Goal: Find specific fact: Find specific fact

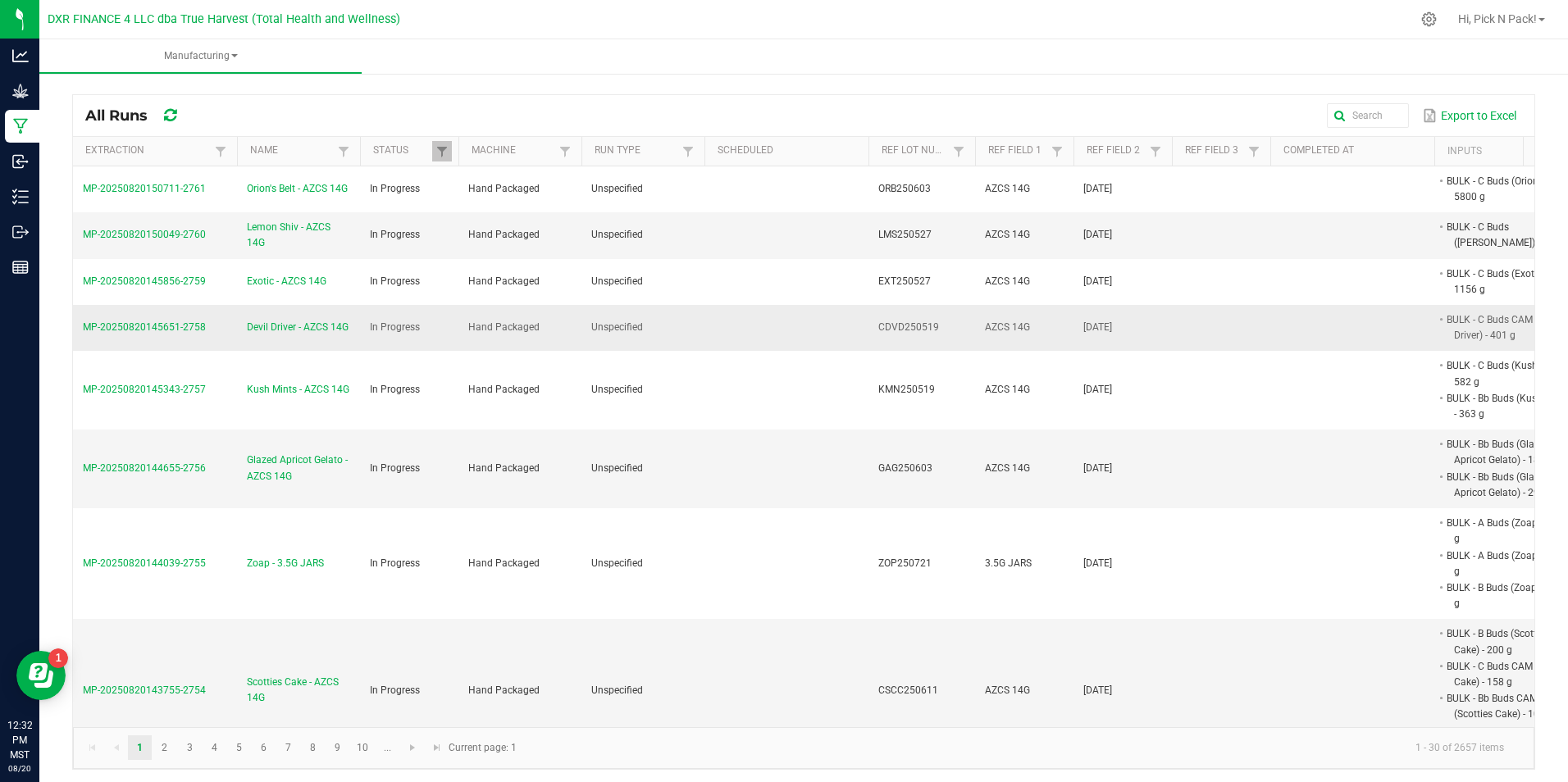
click at [290, 328] on span "Devil Driver - AZCS 14G" at bounding box center [297, 328] width 102 height 16
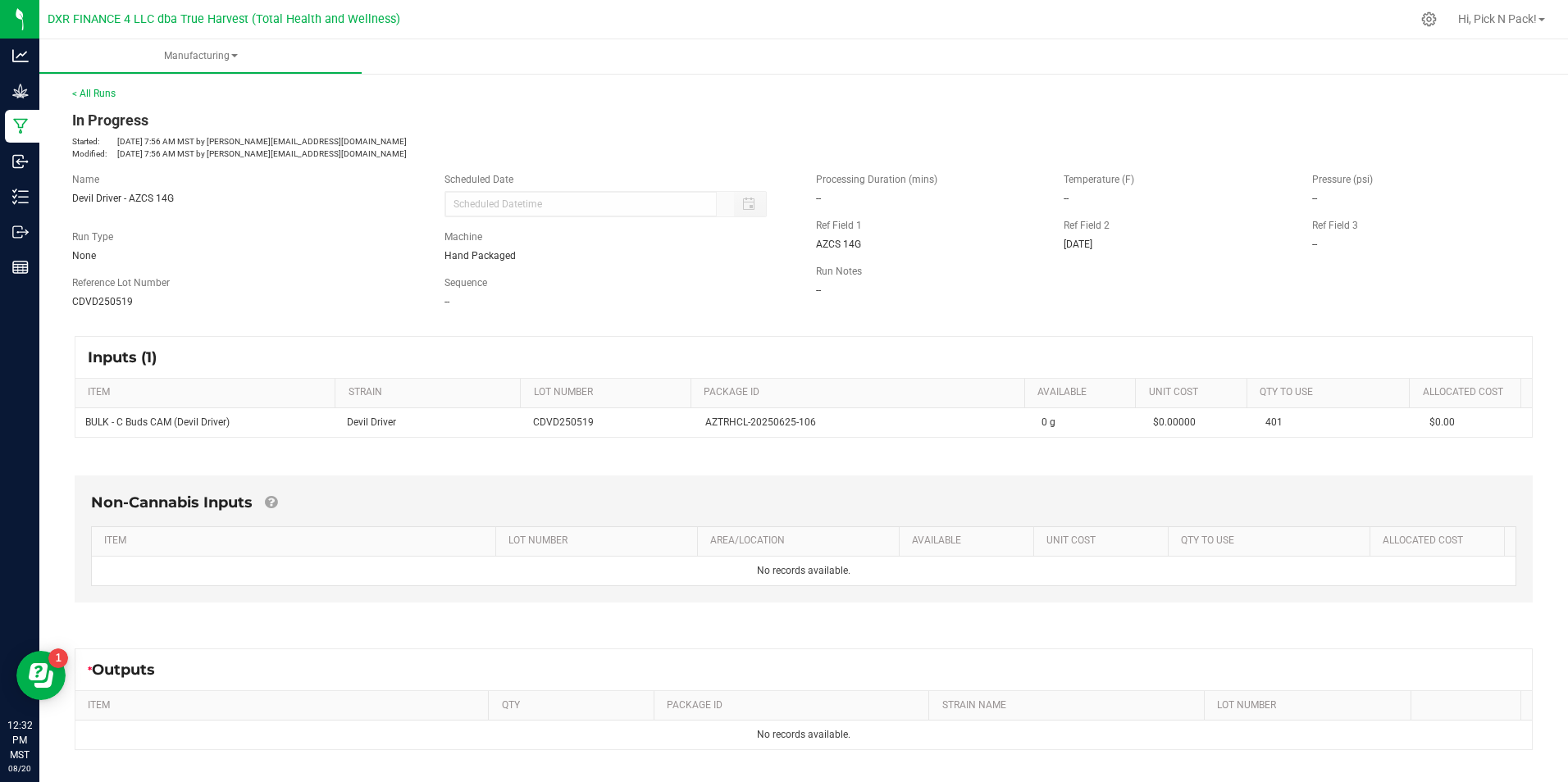
drag, startPoint x: 138, startPoint y: 301, endPoint x: 70, endPoint y: 307, distance: 68.3
click at [70, 307] on div "Reference Lot Number CDVD250519" at bounding box center [245, 292] width 372 height 34
copy span "CDVD250519"
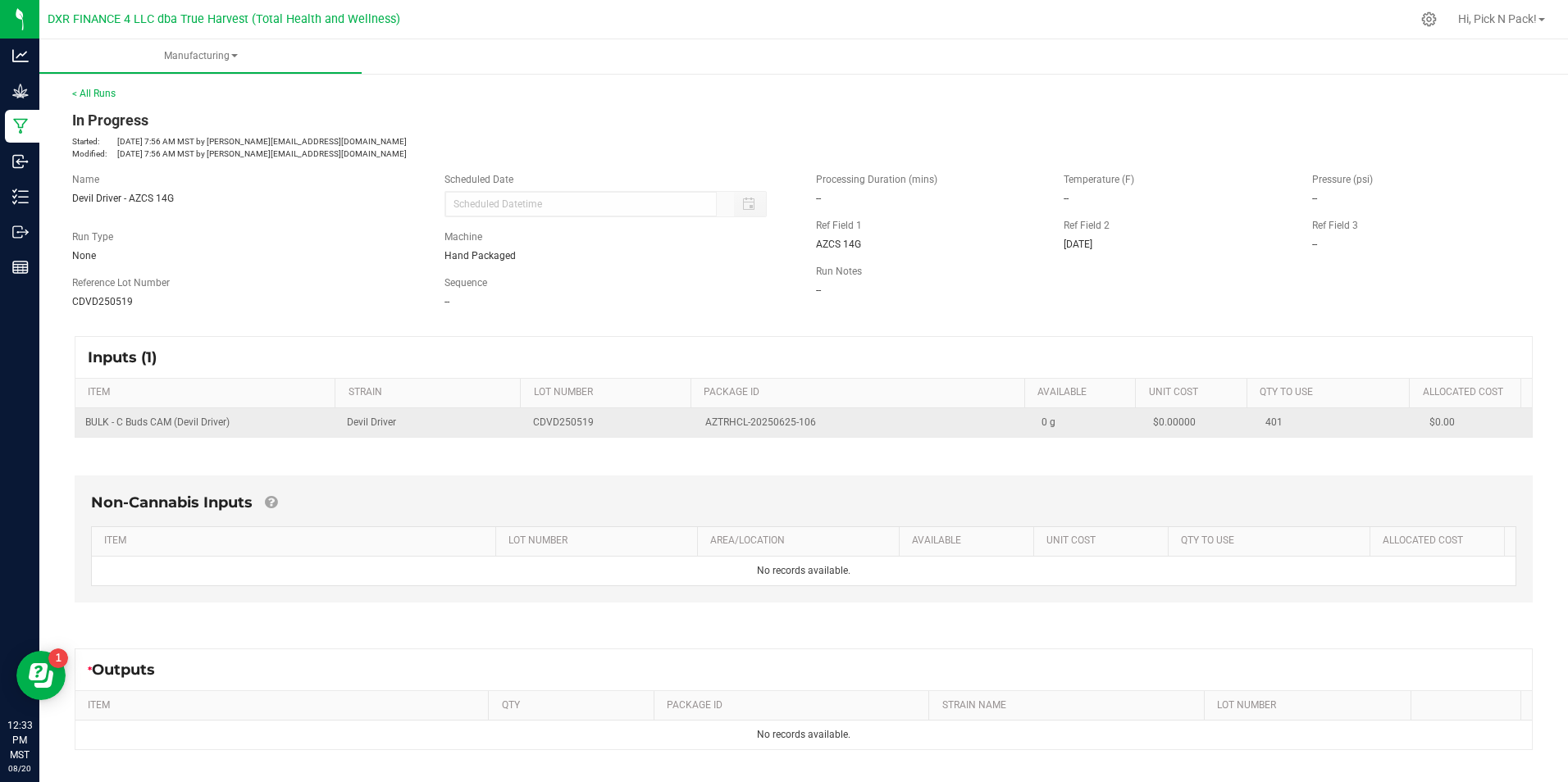
drag, startPoint x: 807, startPoint y: 425, endPoint x: 675, endPoint y: 420, distance: 132.1
click at [675, 420] on tr "BULK - C Buds CAM (Devil Driver) Devil Driver CDVD250519 AZTRHCL-20250625-106 0…" at bounding box center [803, 422] width 1456 height 29
copy tr "AZTRHCL-20250625-106"
drag, startPoint x: 238, startPoint y: 425, endPoint x: 86, endPoint y: 429, distance: 152.1
click at [86, 429] on td "BULK - C Buds CAM (Devil Driver)" at bounding box center [206, 422] width 261 height 29
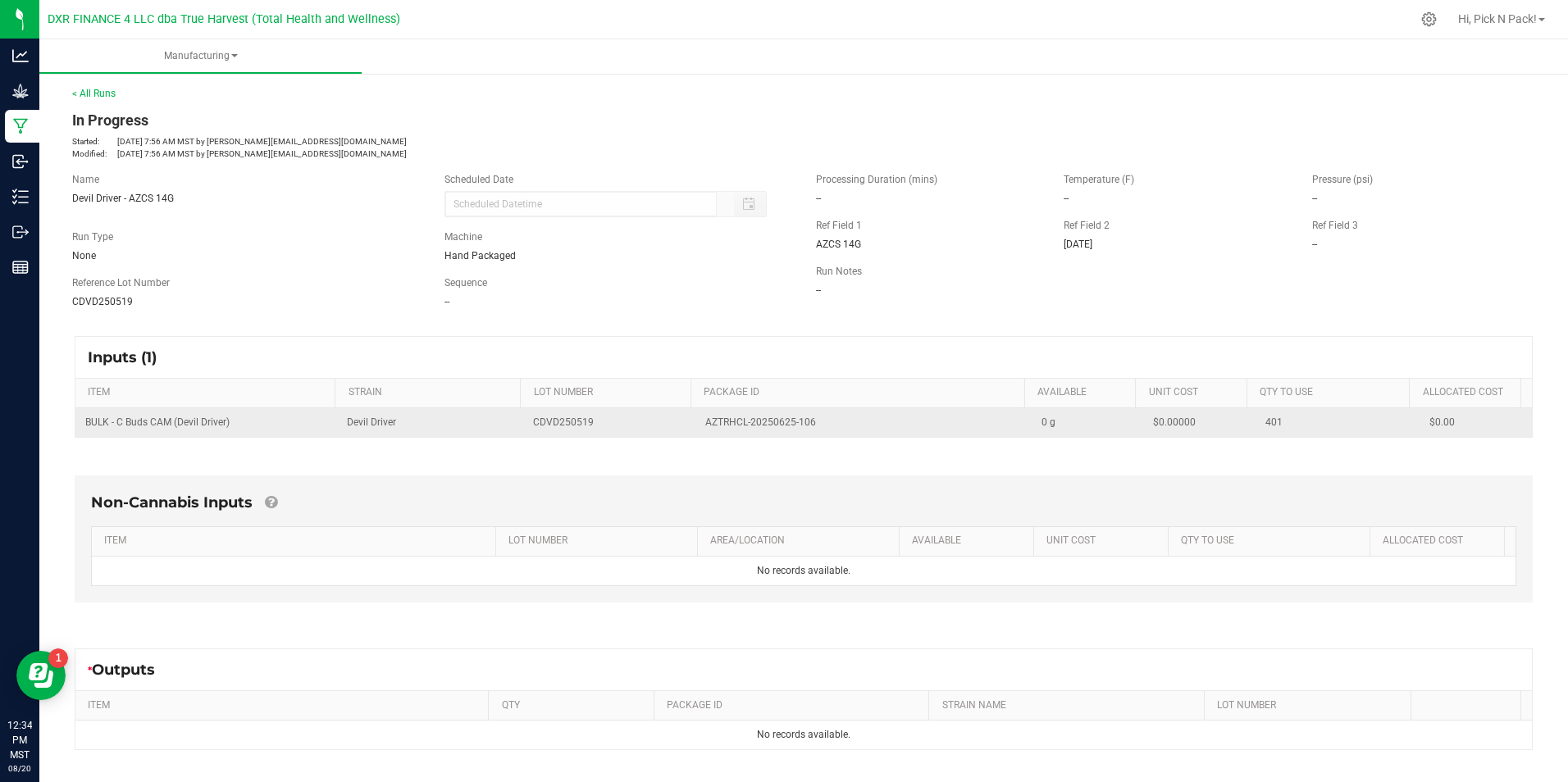
copy span "BULK - C Buds CAM (Devil Driver)"
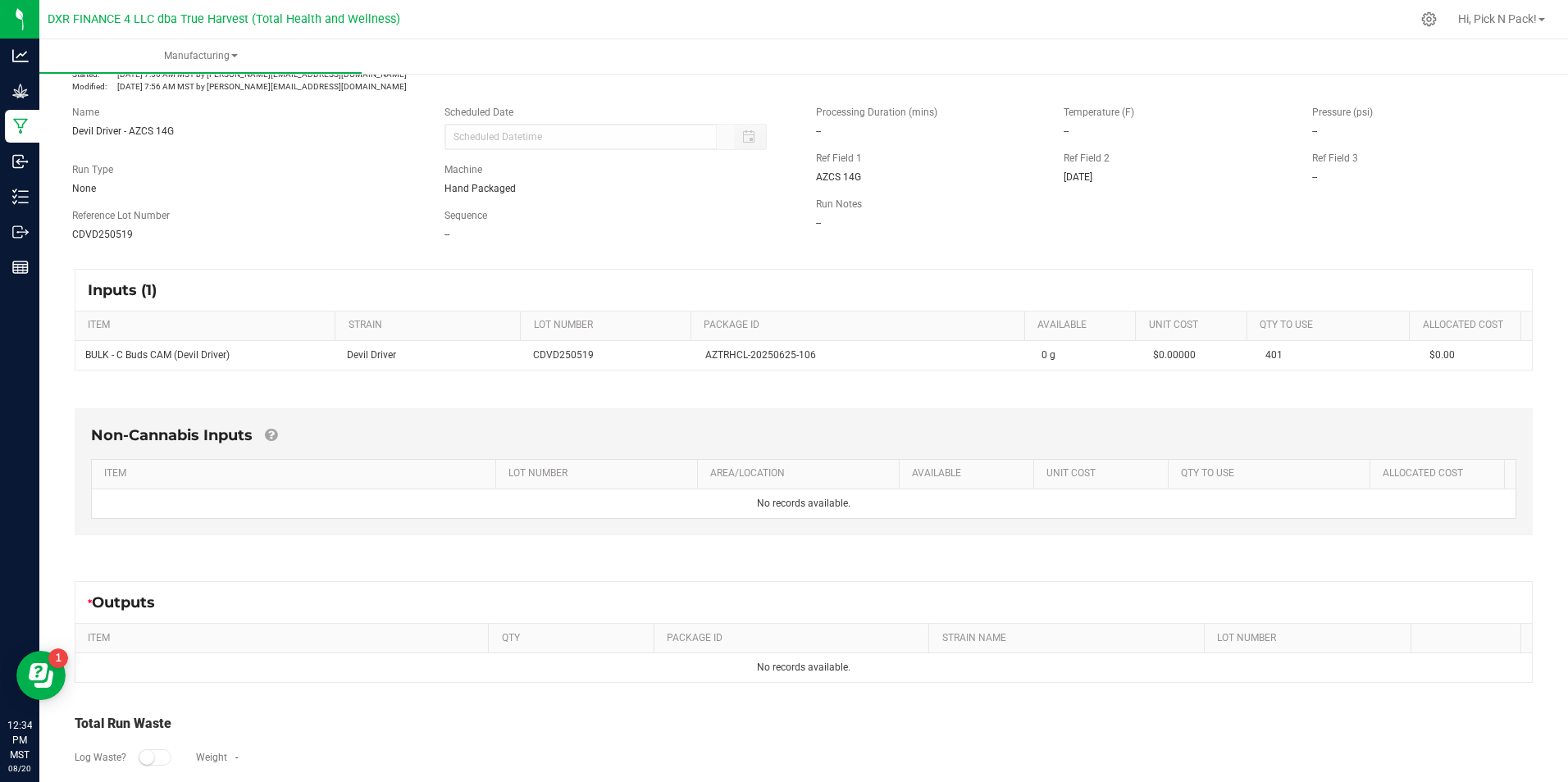
scroll to position [120, 0]
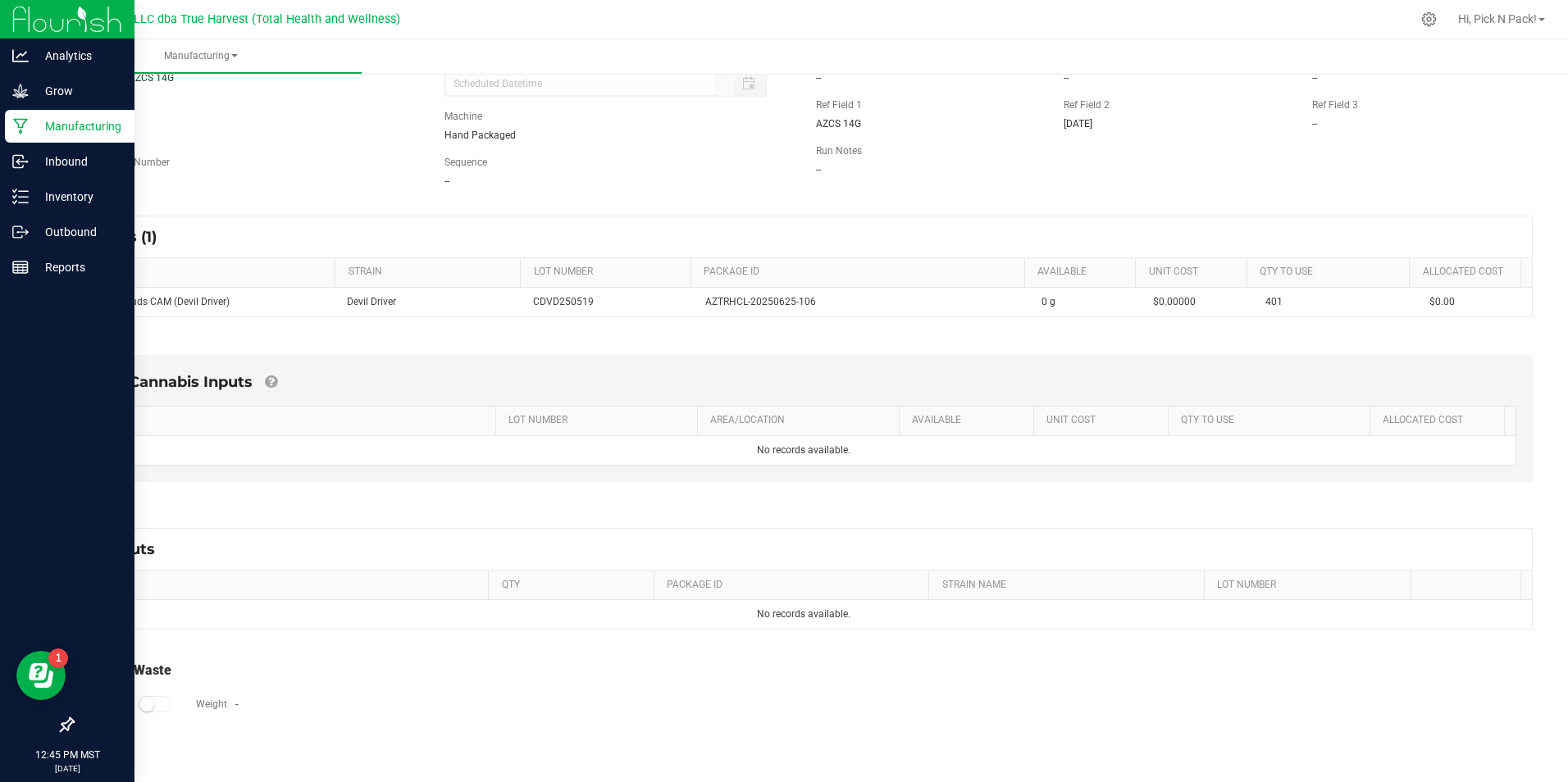
click at [81, 128] on p "Manufacturing" at bounding box center [77, 126] width 98 height 19
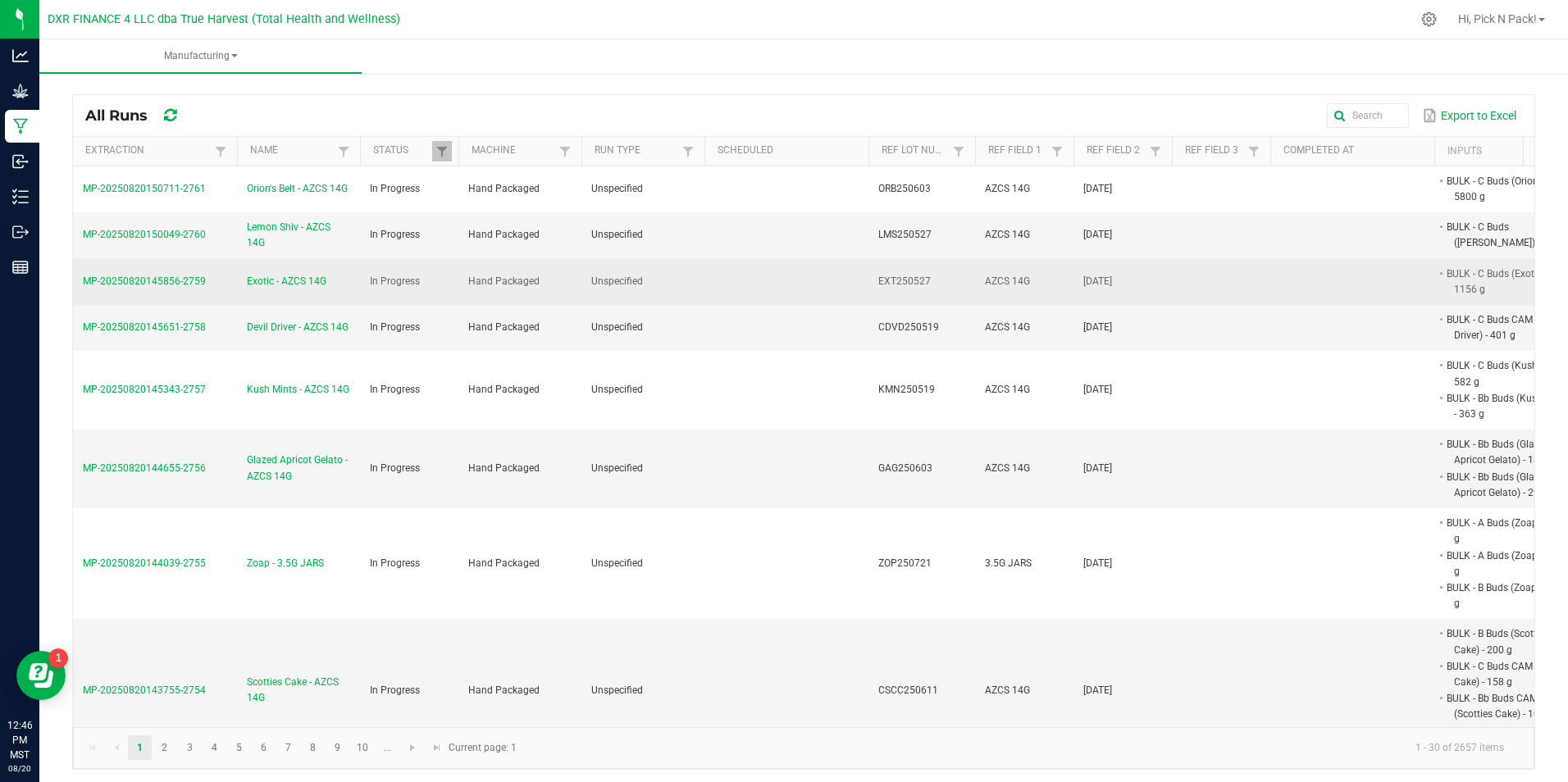
click at [275, 278] on span "Exotic - AZCS 14G" at bounding box center [287, 281] width 80 height 16
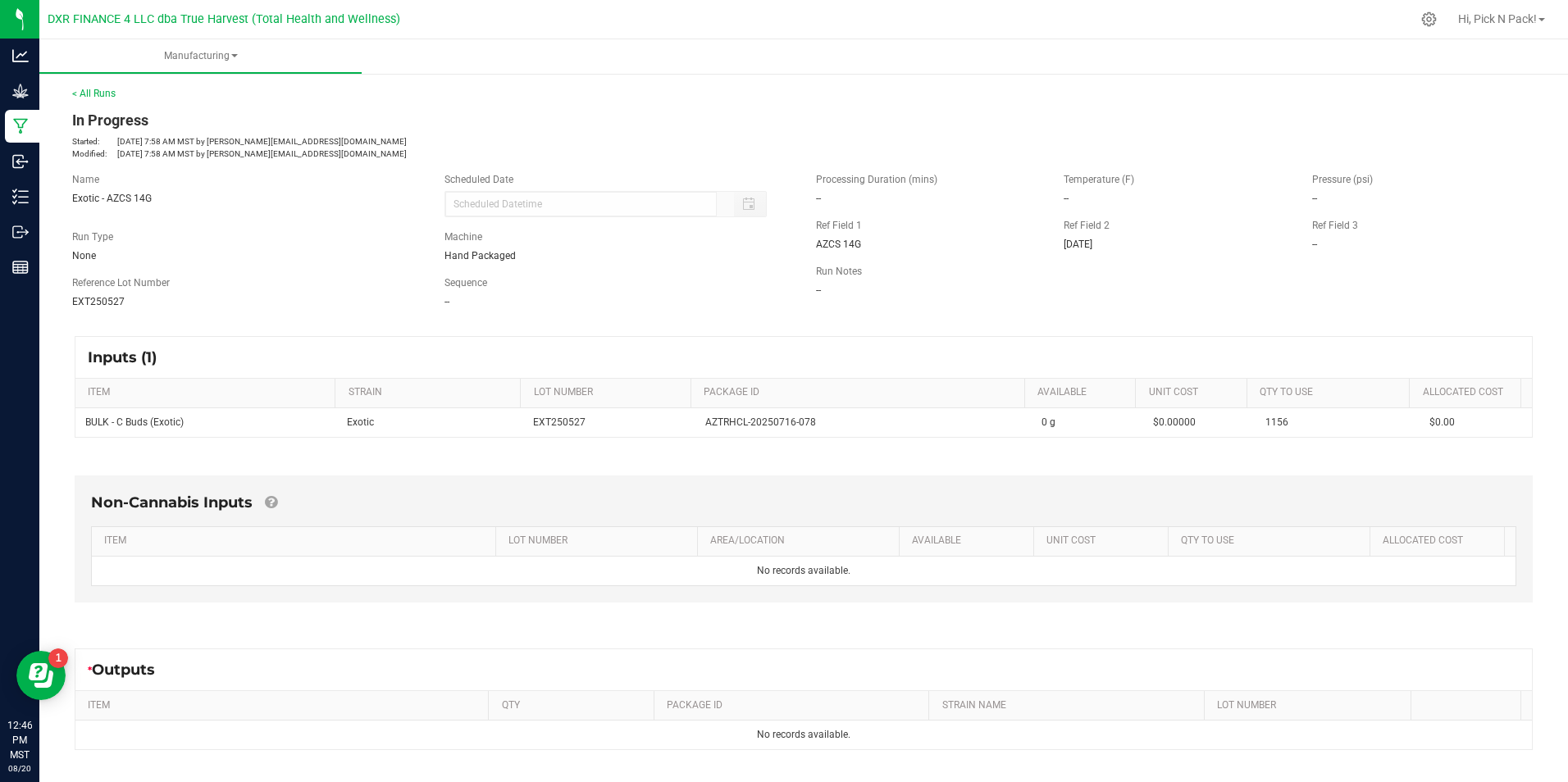
drag, startPoint x: 132, startPoint y: 301, endPoint x: 40, endPoint y: 308, distance: 92.3
click at [40, 308] on div "< All Runs In Progress Started: [DATE] 7:58 AM MST by [EMAIL_ADDRESS][DOMAIN_NA…" at bounding box center [803, 486] width 1529 height 833
copy span "EXT250527"
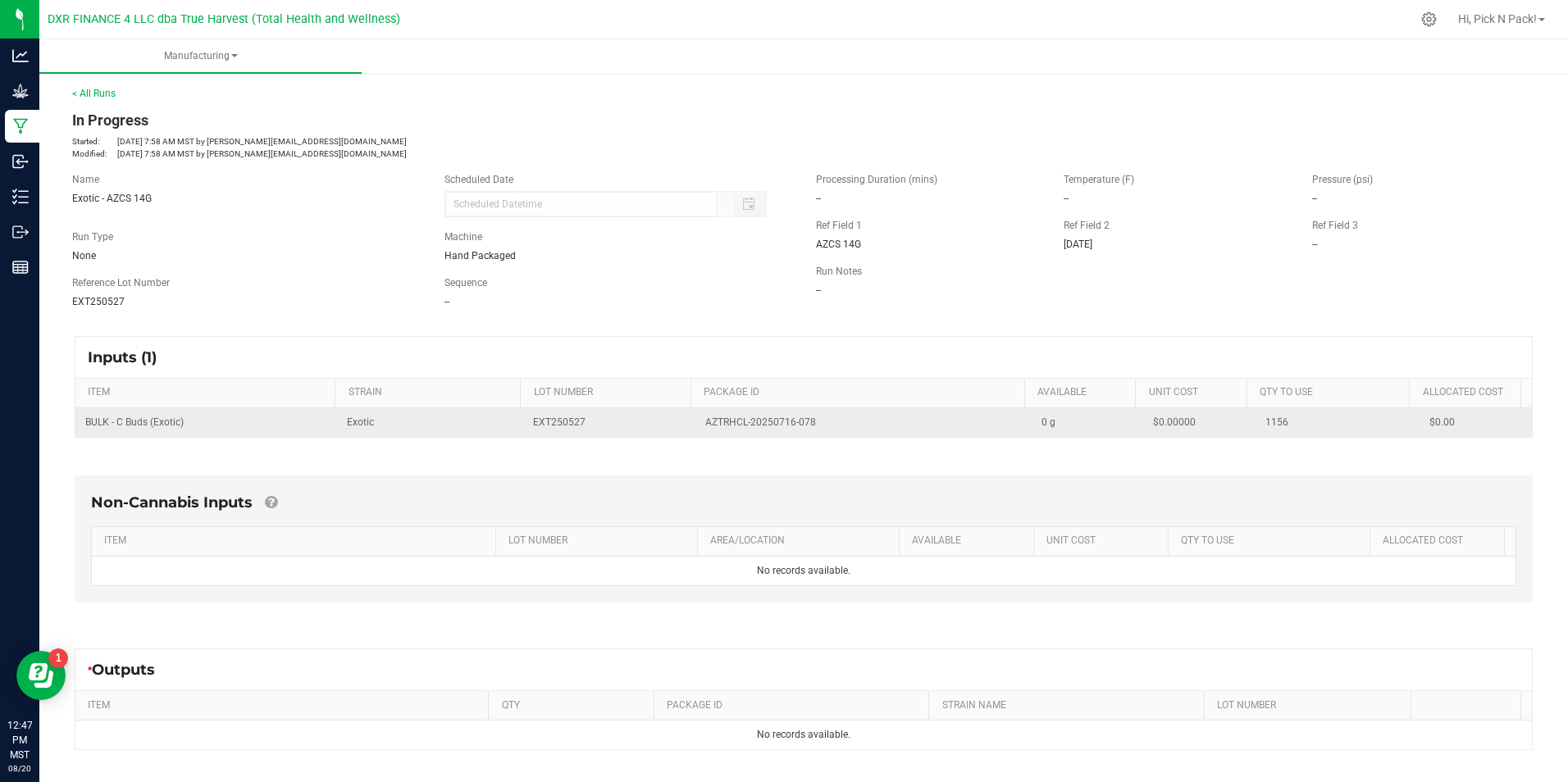
drag, startPoint x: 812, startPoint y: 423, endPoint x: 690, endPoint y: 430, distance: 122.2
click at [696, 430] on td "AZTRHCL-20250716-078" at bounding box center [864, 422] width 336 height 29
copy span "AZTRHCL-20250716-078"
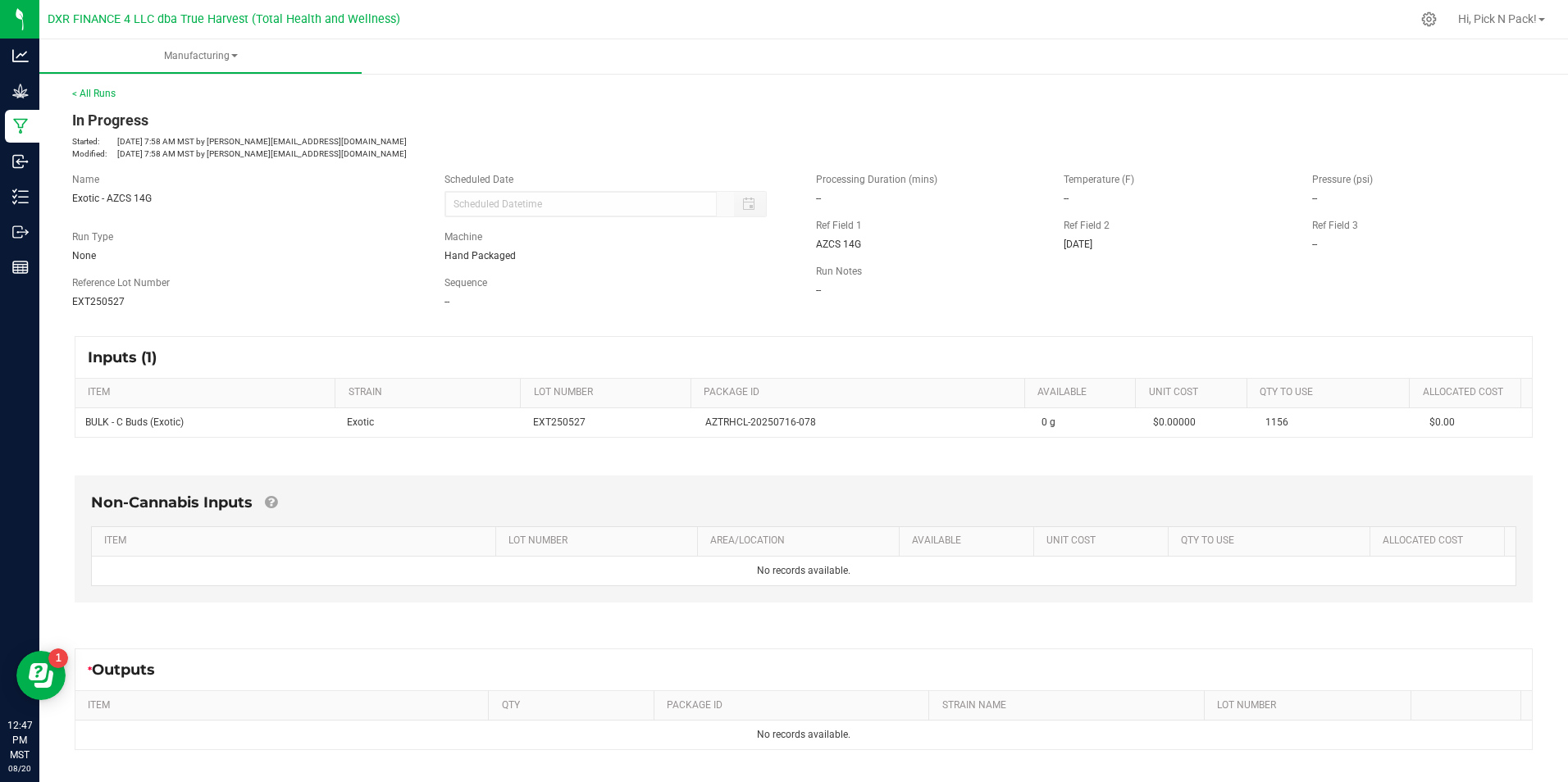
drag, startPoint x: 155, startPoint y: 428, endPoint x: 75, endPoint y: 433, distance: 80.2
click at [75, 434] on kendo-grid "Inputs (1) ITEM STRAIN LOT NUMBER PACKAGE ID AVAILABLE Unit Cost QTY TO USE All…" at bounding box center [803, 386] width 1458 height 102
copy table "BULK - C Buds (Exotic)"
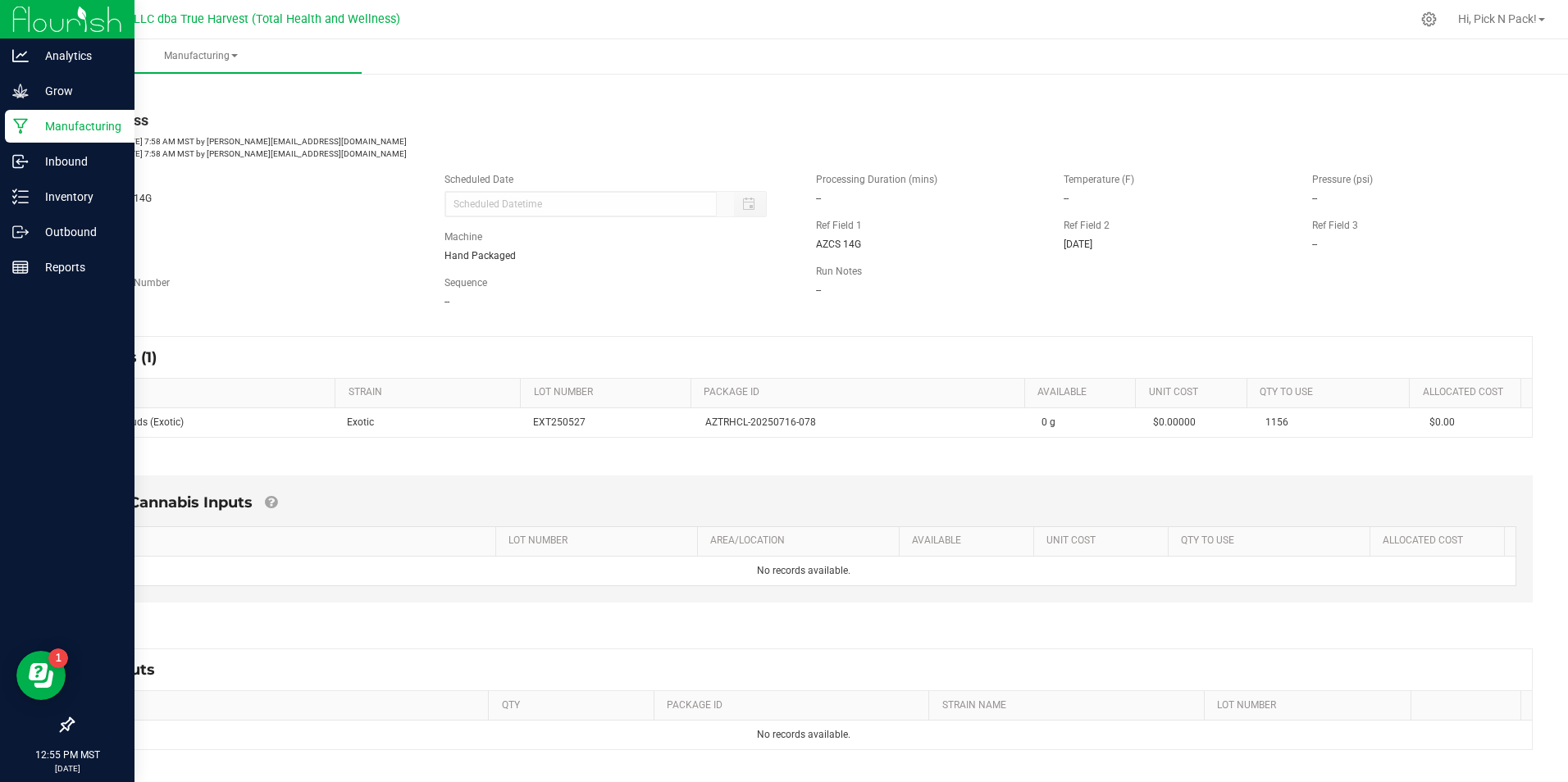
click at [82, 121] on p "Manufacturing" at bounding box center [77, 126] width 98 height 19
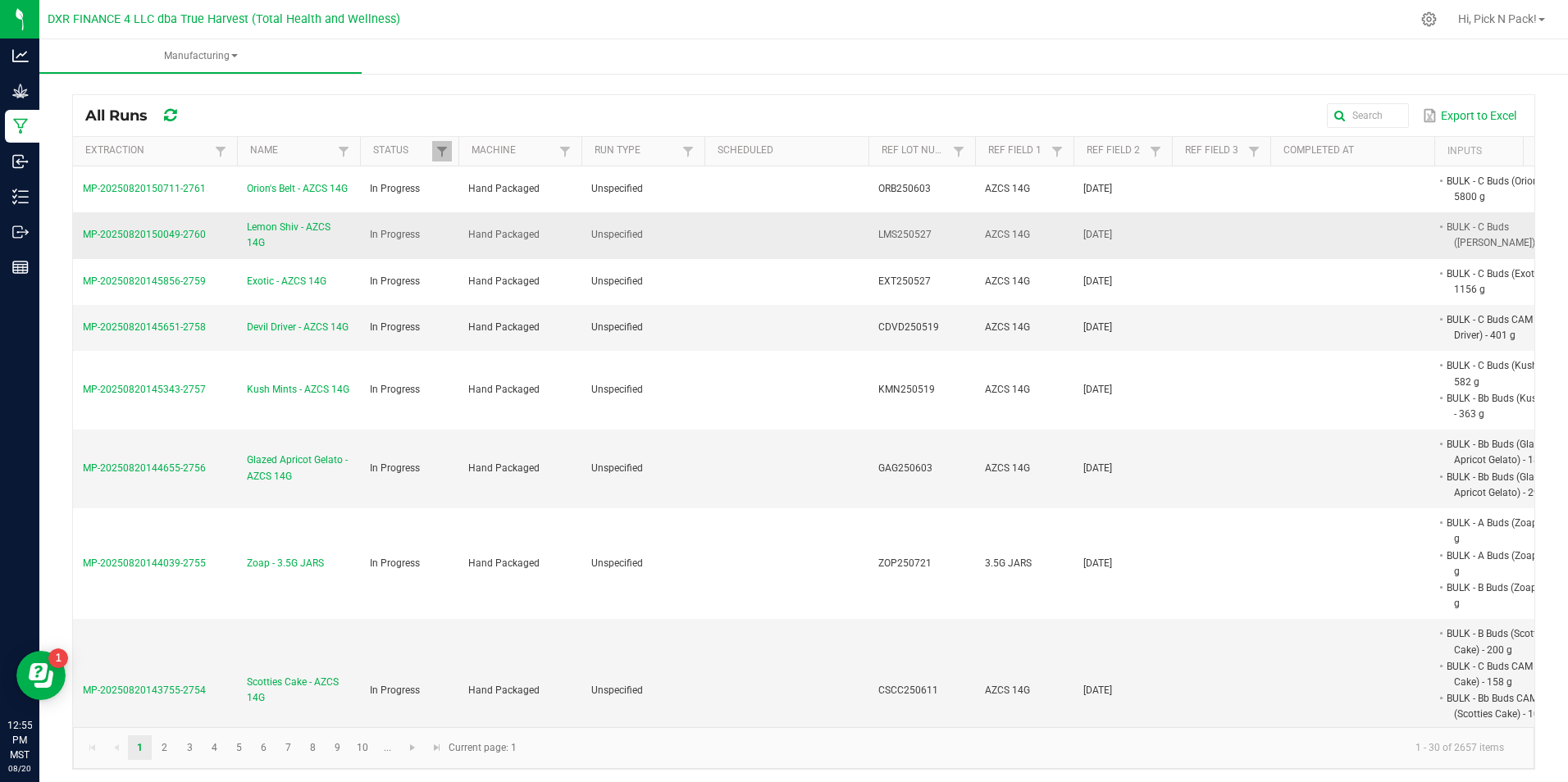
click at [324, 232] on span "Lemon Shiv - AZCS 14G" at bounding box center [298, 235] width 103 height 31
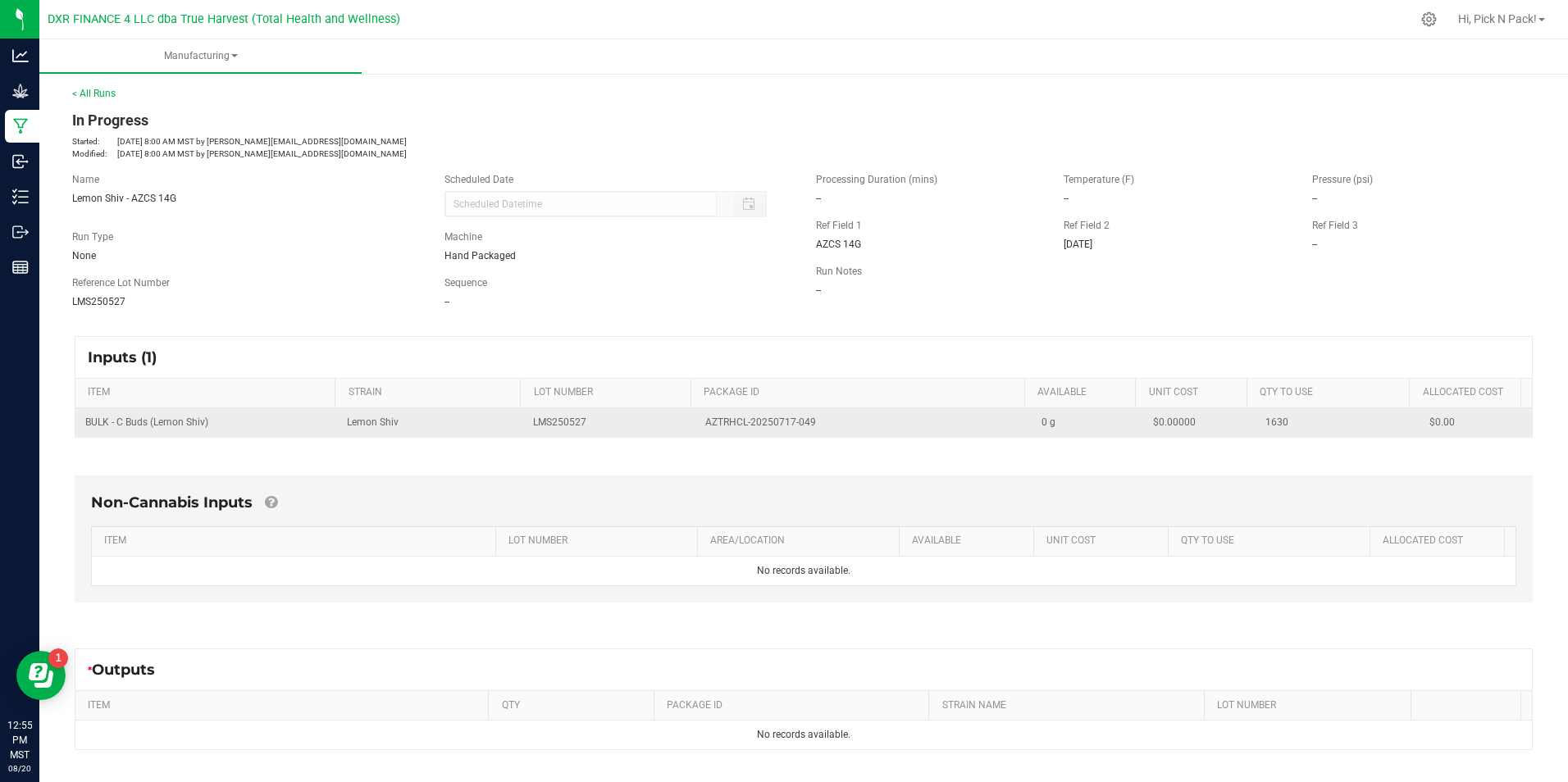
click at [558, 435] on td "LMS250527" at bounding box center [609, 422] width 171 height 29
drag, startPoint x: 804, startPoint y: 429, endPoint x: 697, endPoint y: 435, distance: 107.2
click at [697, 435] on td "AZTRHCL-20250717-049" at bounding box center [864, 422] width 336 height 29
copy span "AZTRHCL-20250717-049"
drag, startPoint x: 278, startPoint y: 433, endPoint x: 244, endPoint y: 431, distance: 34.1
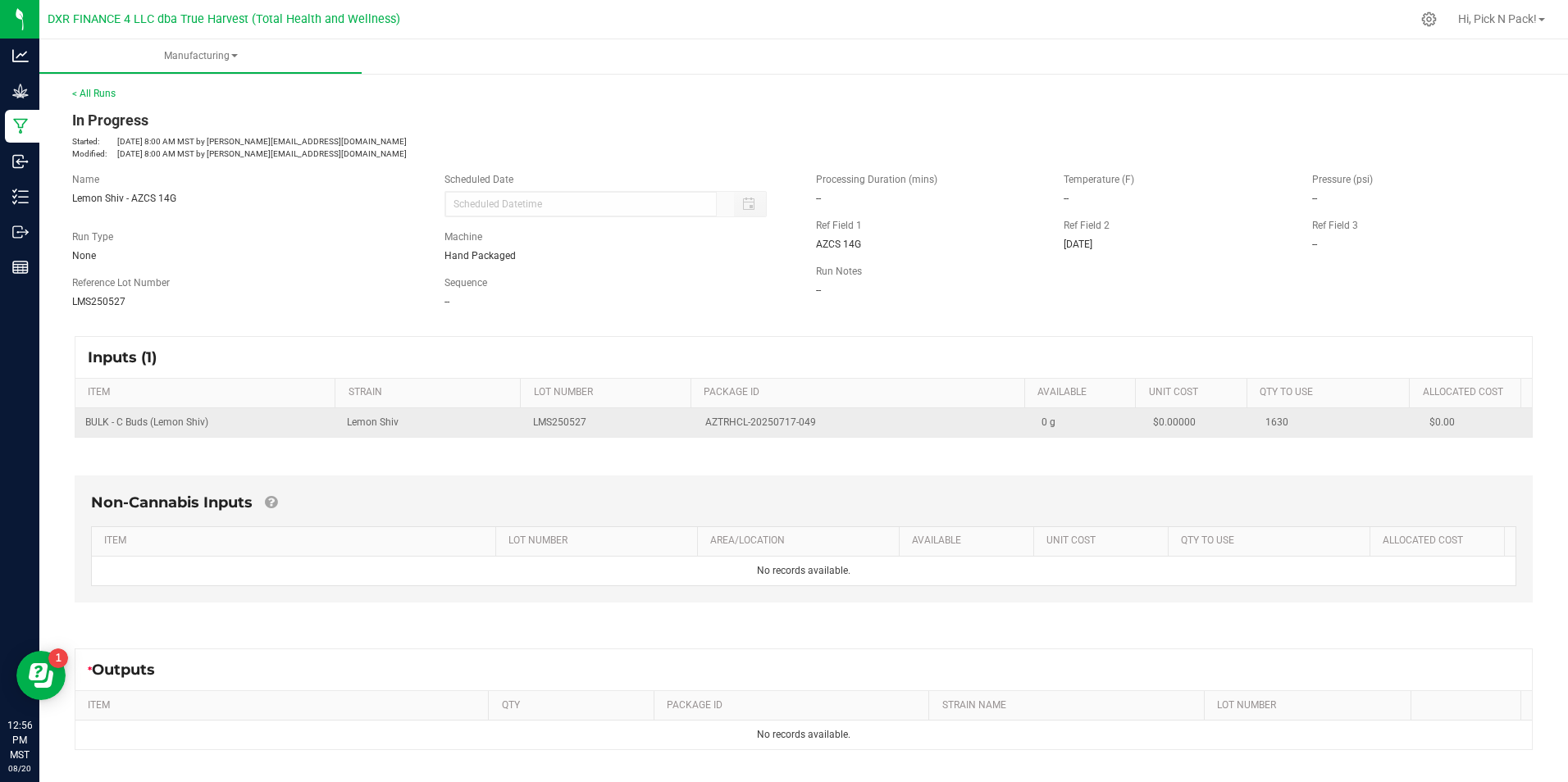
click at [278, 433] on td "BULK - C Buds (Lemon Shiv)" at bounding box center [206, 422] width 261 height 29
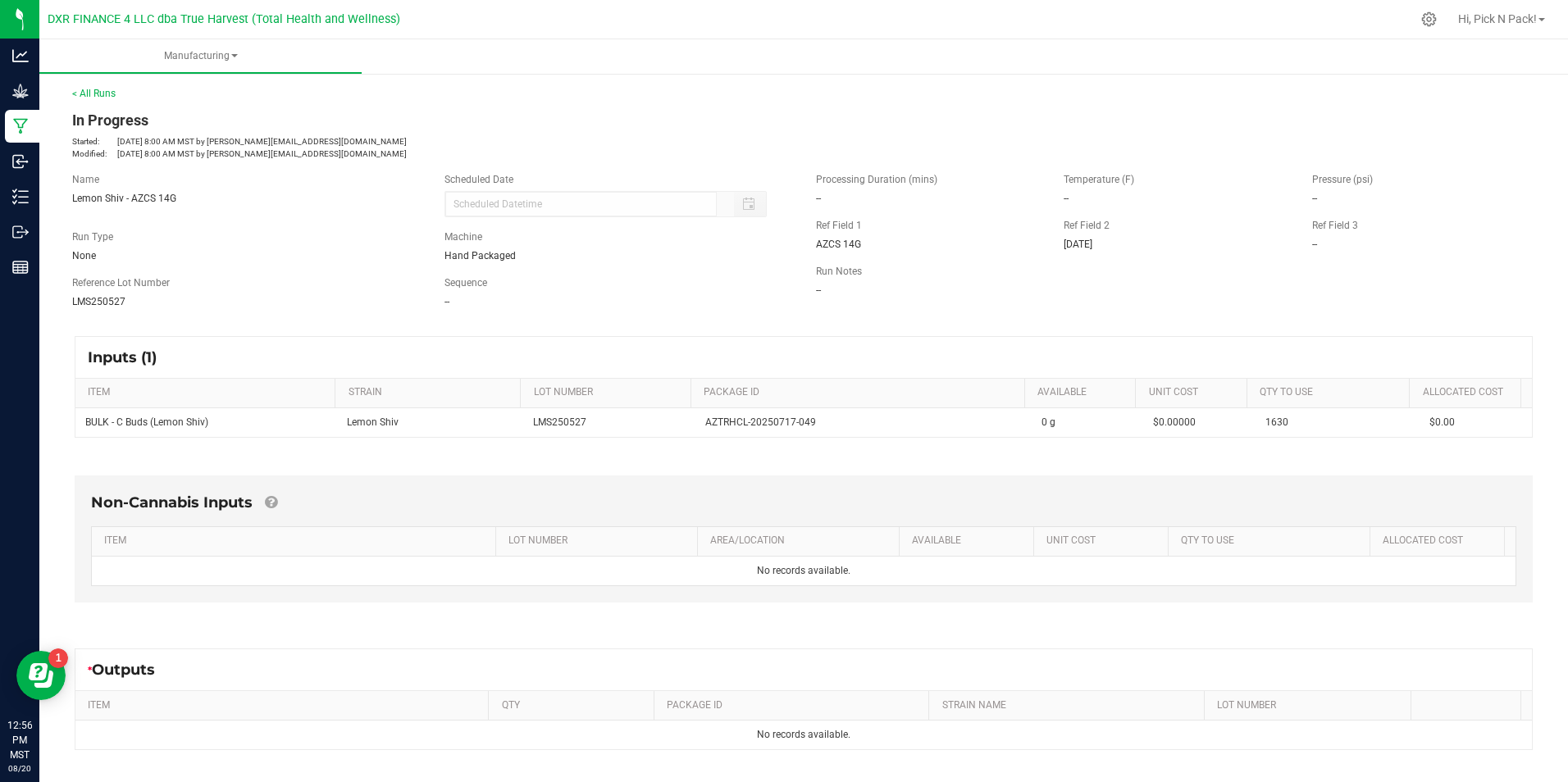
drag, startPoint x: 208, startPoint y: 423, endPoint x: 45, endPoint y: 437, distance: 163.6
click at [45, 437] on div "< All Runs In Progress Started: [DATE] 8:00 AM MST by [EMAIL_ADDRESS][DOMAIN_NA…" at bounding box center [803, 486] width 1529 height 833
copy table "BULK - C Buds (Lemon Shiv)"
